Goal: Information Seeking & Learning: Learn about a topic

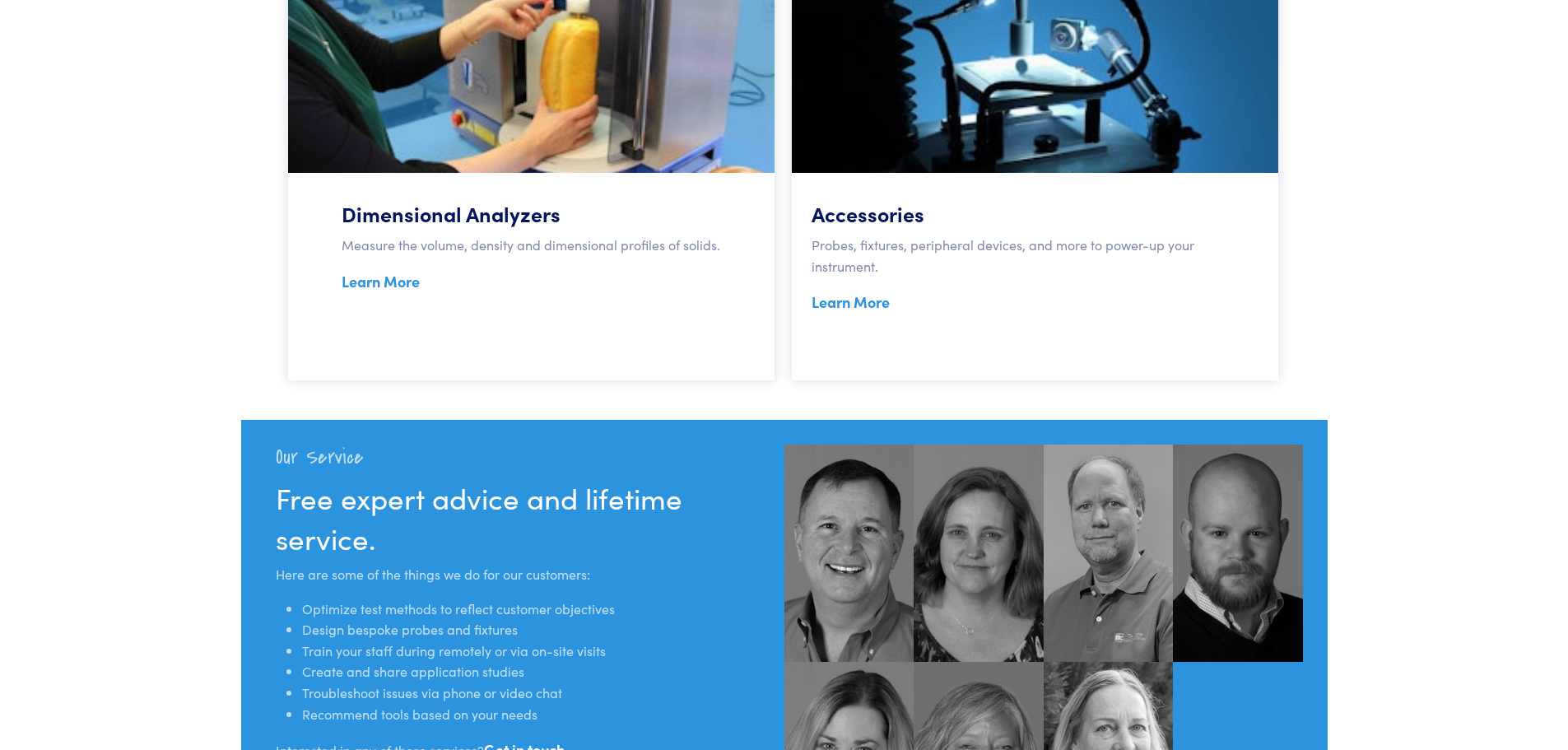
scroll to position [1342, 0]
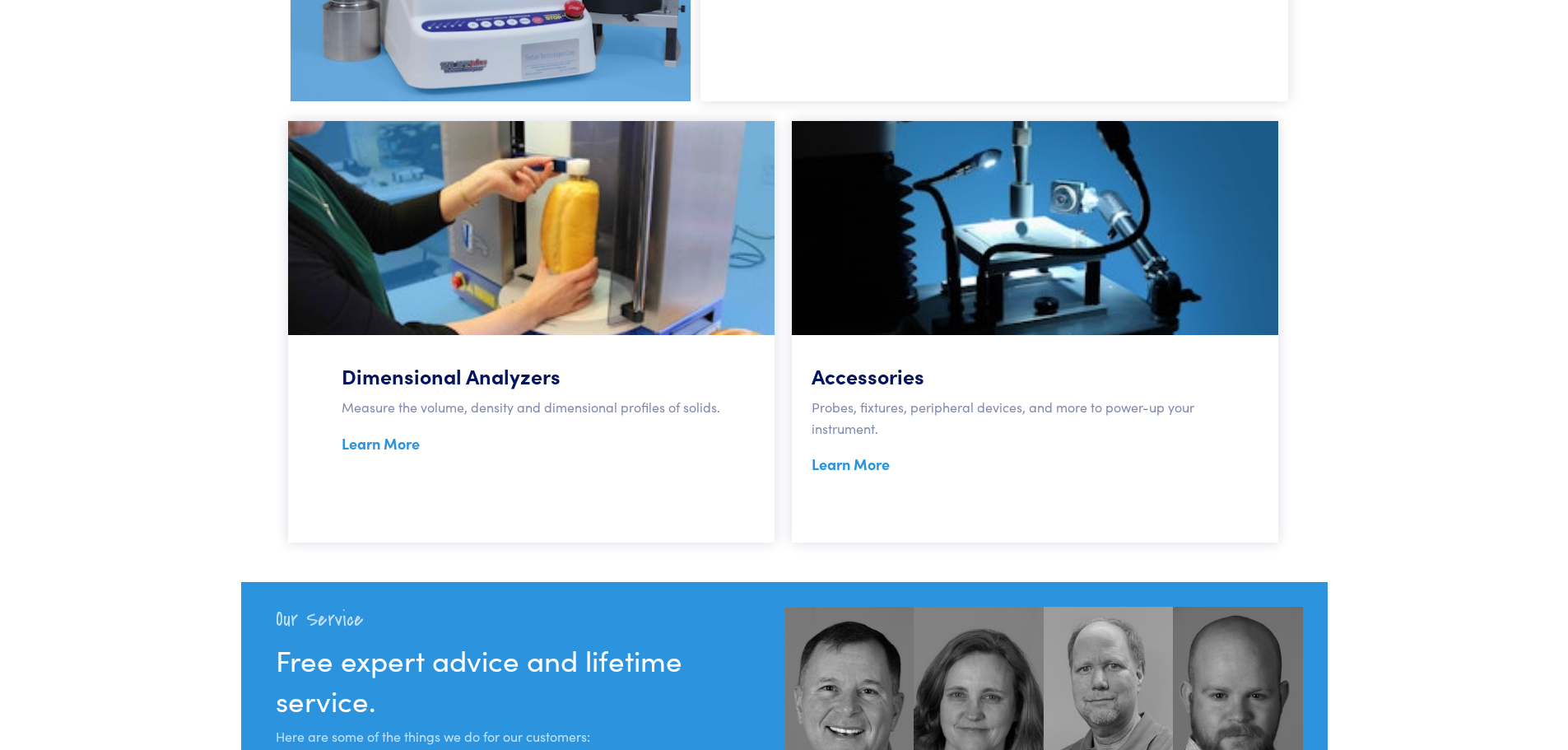
click at [860, 469] on link "Learn More" at bounding box center [850, 464] width 78 height 21
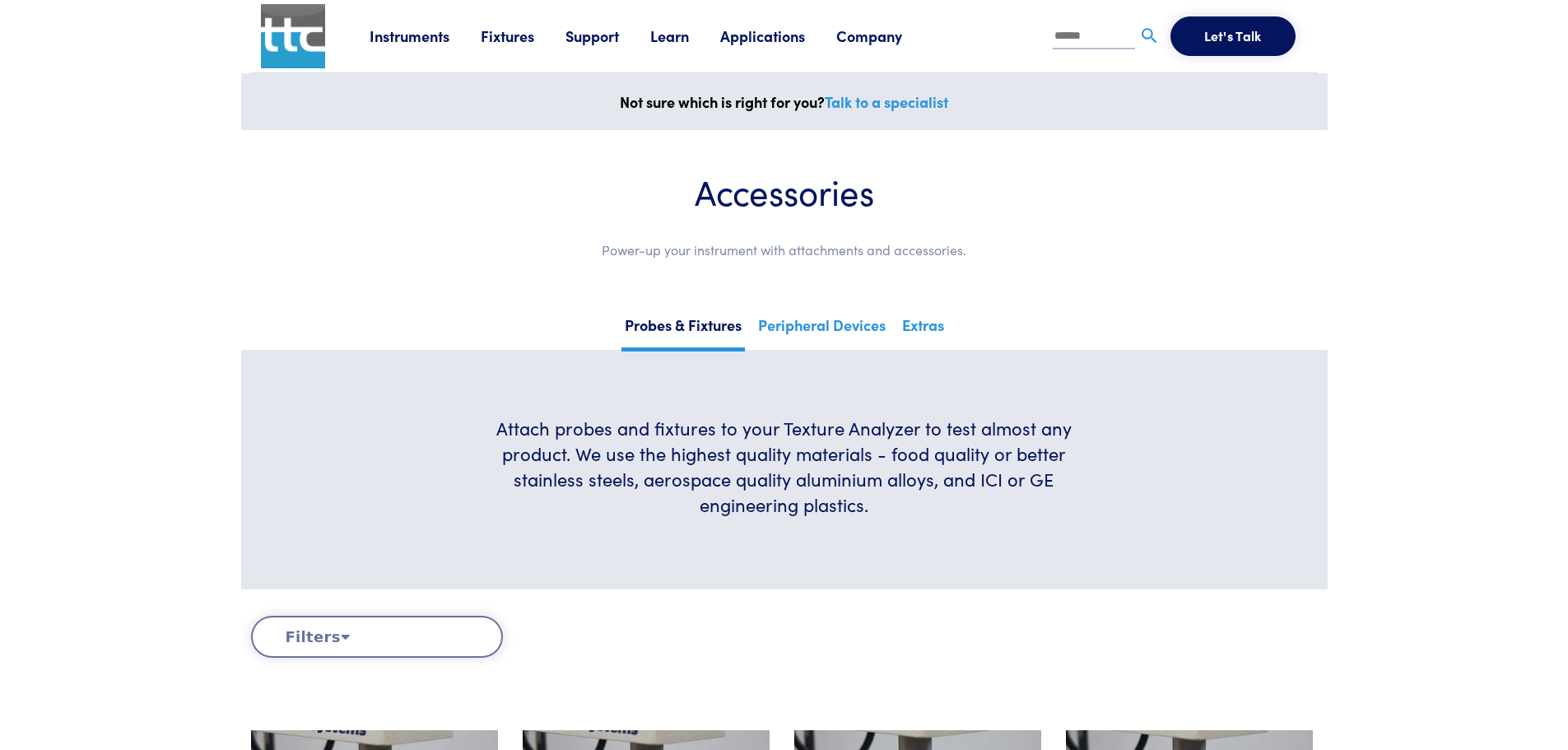
click at [1071, 41] on input "text" at bounding box center [1094, 36] width 83 height 25
type input "****"
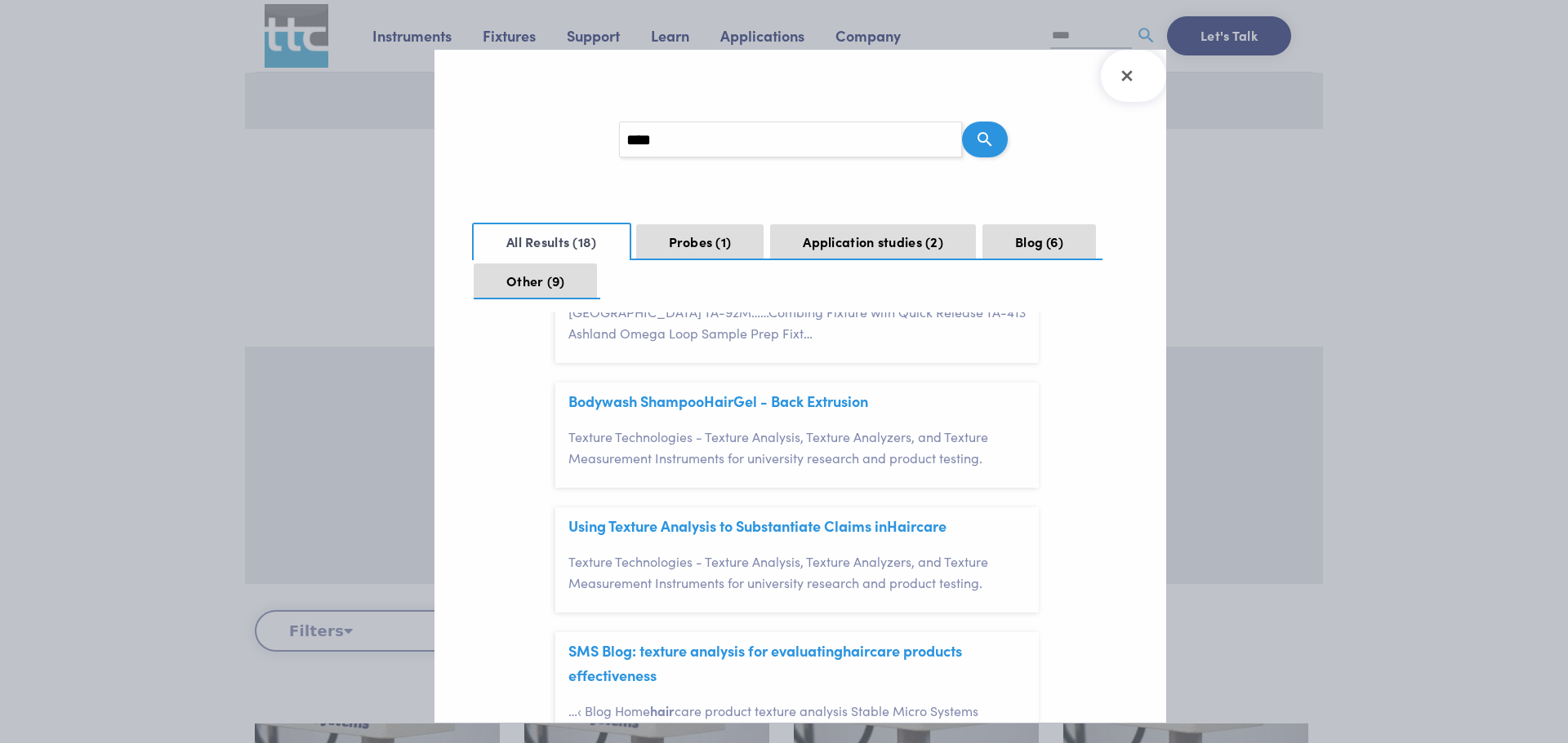
scroll to position [245, 0]
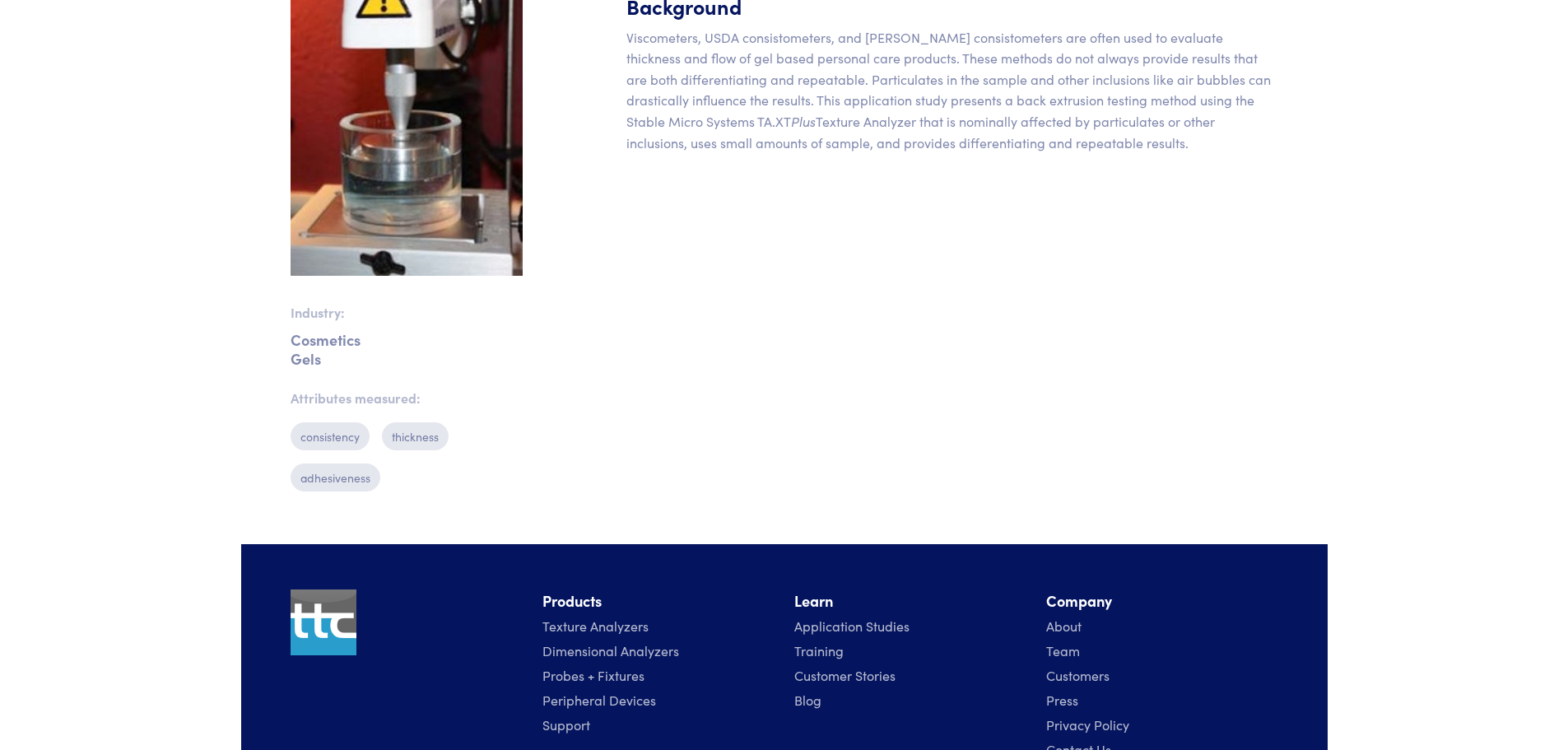
scroll to position [354, 0]
